Goal: Communication & Community: Answer question/provide support

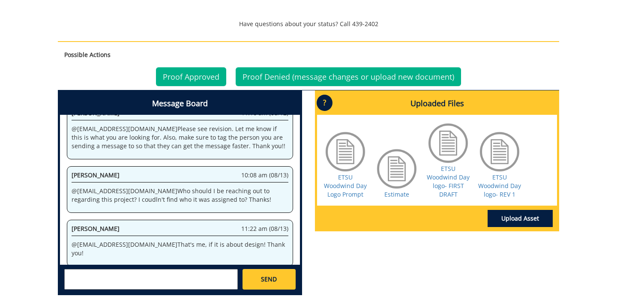
scroll to position [283, 0]
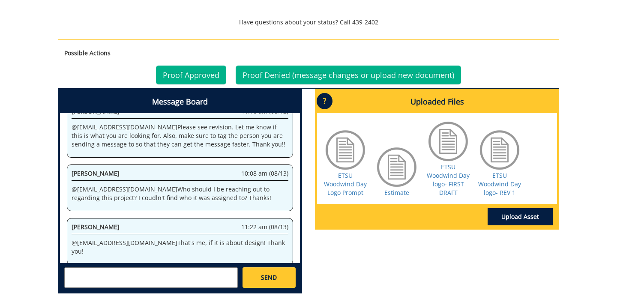
click at [108, 279] on textarea at bounding box center [151, 277] width 174 height 21
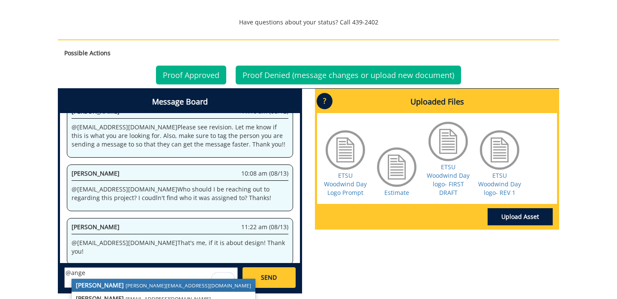
click at [117, 285] on strong "[PERSON_NAME]" at bounding box center [100, 285] width 48 height 8
type textarea "@[PERSON_NAME][EMAIL_ADDRESS][DOMAIN_NAME]"
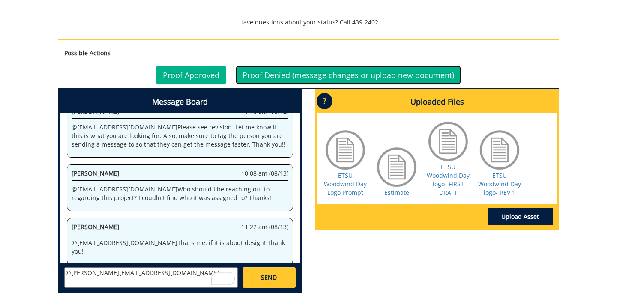
click at [302, 73] on link "Proof Denied (message changes or upload new document)" at bounding box center [348, 75] width 225 height 19
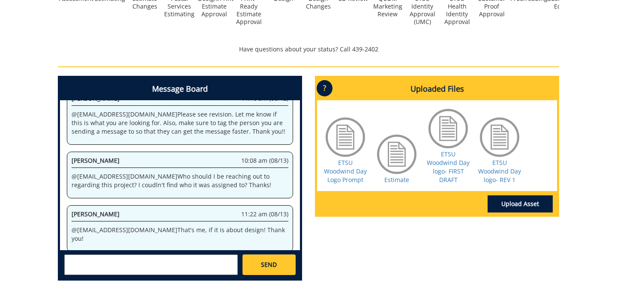
scroll to position [263, 0]
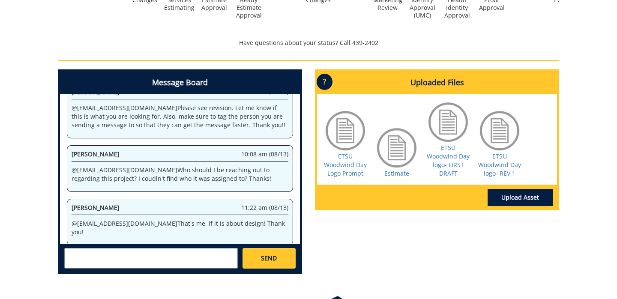
click at [131, 263] on textarea at bounding box center [151, 258] width 174 height 21
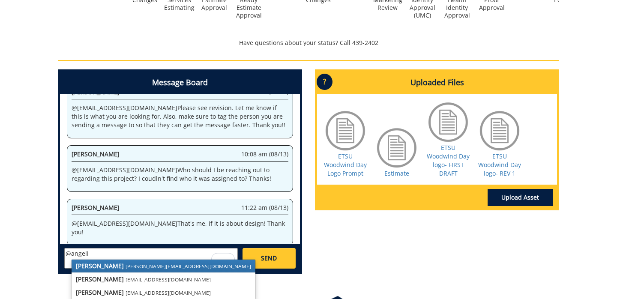
click at [116, 269] on strong "[PERSON_NAME]" at bounding box center [100, 266] width 48 height 8
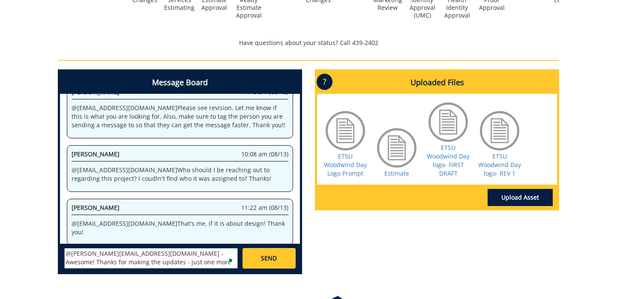
scroll to position [7, 0]
click at [105, 263] on textarea "@[PERSON_NAME][EMAIL_ADDRESS][DOMAIN_NAME] - Awesome! Thanks for making the upd…" at bounding box center [151, 258] width 174 height 21
click at [190, 263] on textarea "@[PERSON_NAME][EMAIL_ADDRESS][DOMAIN_NAME] - Awesome! Thanks for making the upd…" at bounding box center [151, 258] width 174 height 21
type textarea "@[PERSON_NAME][EMAIL_ADDRESS][DOMAIN_NAME] - Awesome! Thanks for making the upd…"
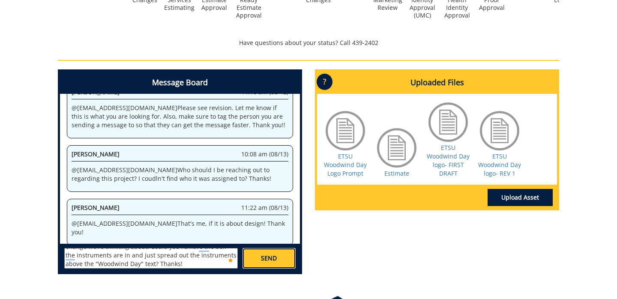
click at [269, 259] on span "SEND" at bounding box center [269, 258] width 16 height 9
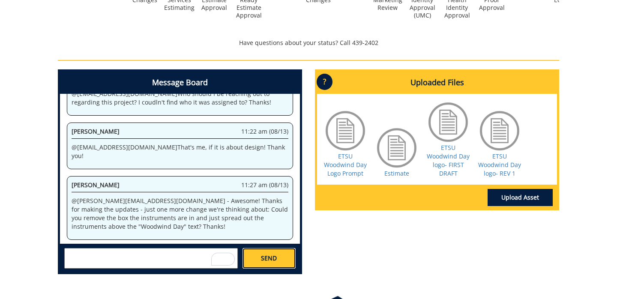
scroll to position [262, 0]
click at [129, 196] on p "@[PERSON_NAME][EMAIL_ADDRESS][DOMAIN_NAME] - Awesome! Thanks for making the upd…" at bounding box center [180, 213] width 217 height 34
click at [130, 196] on p "@[PERSON_NAME][EMAIL_ADDRESS][DOMAIN_NAME] - Awesome! Thanks for making the upd…" at bounding box center [180, 213] width 217 height 34
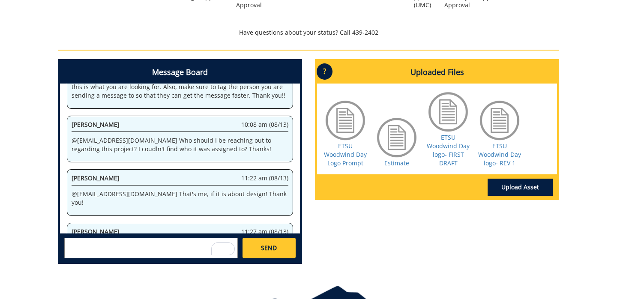
scroll to position [3443, 0]
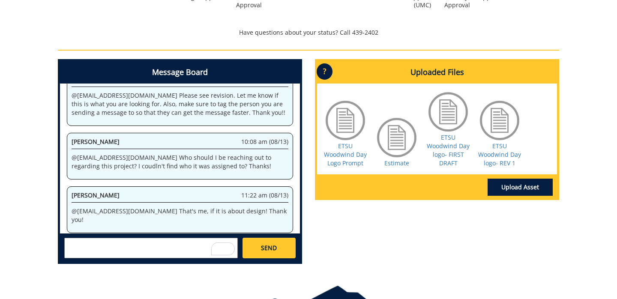
drag, startPoint x: 135, startPoint y: 187, endPoint x: 216, endPoint y: 218, distance: 86.1
click at [216, 240] on div "[PERSON_NAME] 11:27 am (08/13) @[PERSON_NAME][EMAIL_ADDRESS][DOMAIN_NAME] - Awe…" at bounding box center [180, 272] width 226 height 64
copy p "Awesome! Thanks for making the updates - just one more change we're thinking ab…"
click at [139, 245] on textarea "To enrich screen reader interactions, please activate Accessibility in Grammarl…" at bounding box center [151, 248] width 174 height 21
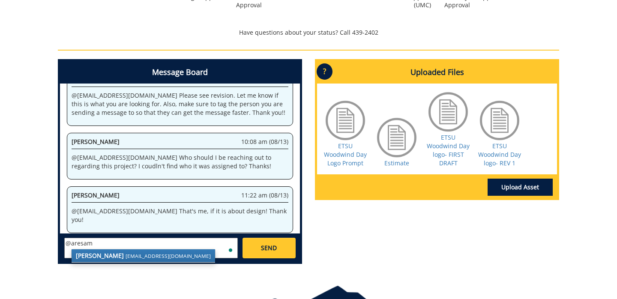
scroll to position [4240, 0]
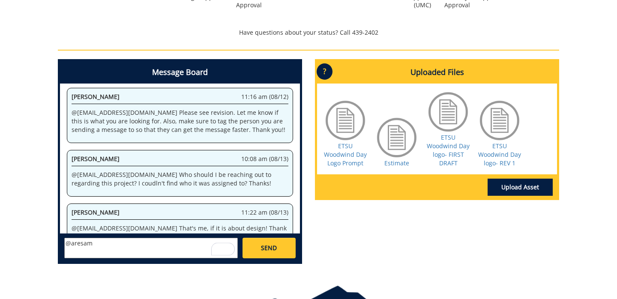
click at [105, 245] on textarea "@aresam" at bounding box center [151, 248] width 174 height 21
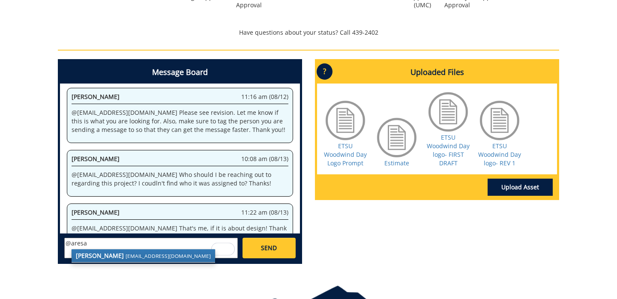
click at [100, 255] on strong "[PERSON_NAME]" at bounding box center [100, 255] width 48 height 8
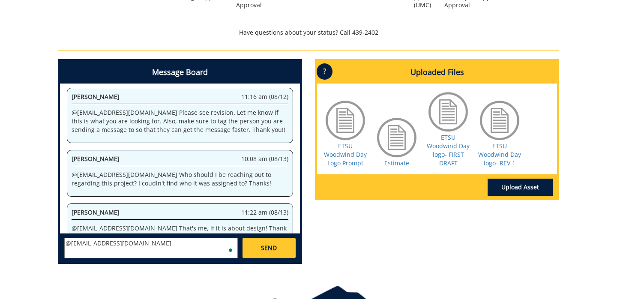
paste textarea "Awesome! Thanks for making the updates - just one more change we're thinking ab…"
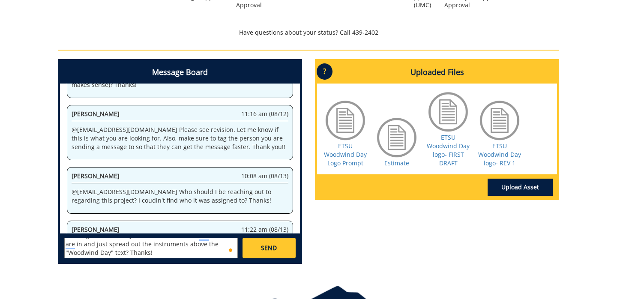
type textarea "@[EMAIL_ADDRESS][DOMAIN_NAME] - Awesome! Thanks for making the updates - just o…"
click at [266, 246] on span "SEND" at bounding box center [269, 248] width 16 height 9
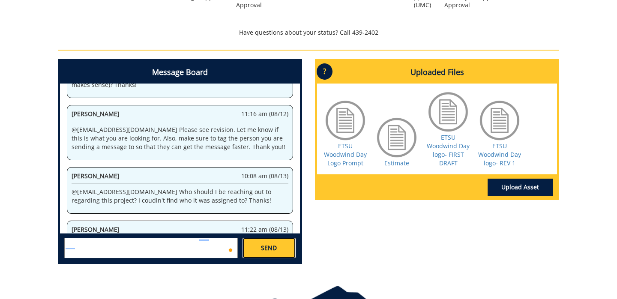
scroll to position [0, 0]
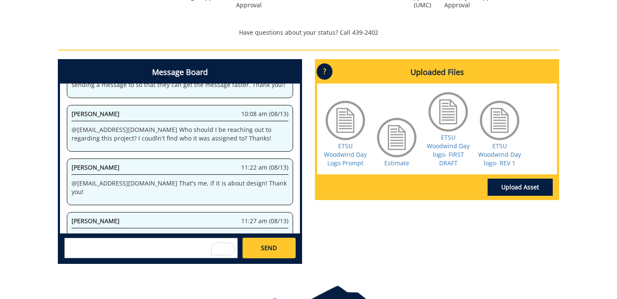
click at [370, 250] on div "Message Board System 10:04 am (07/08) Welcome to the Project Messenger. All mes…" at bounding box center [308, 165] width 514 height 212
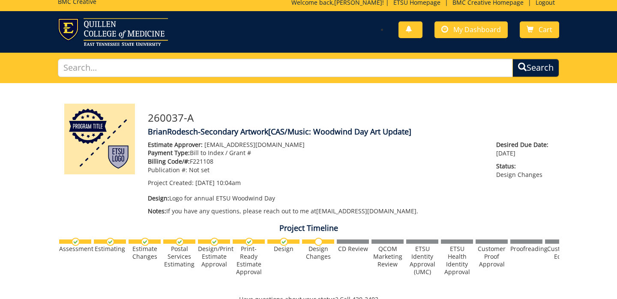
scroll to position [3, 0]
